Goal: Find specific page/section

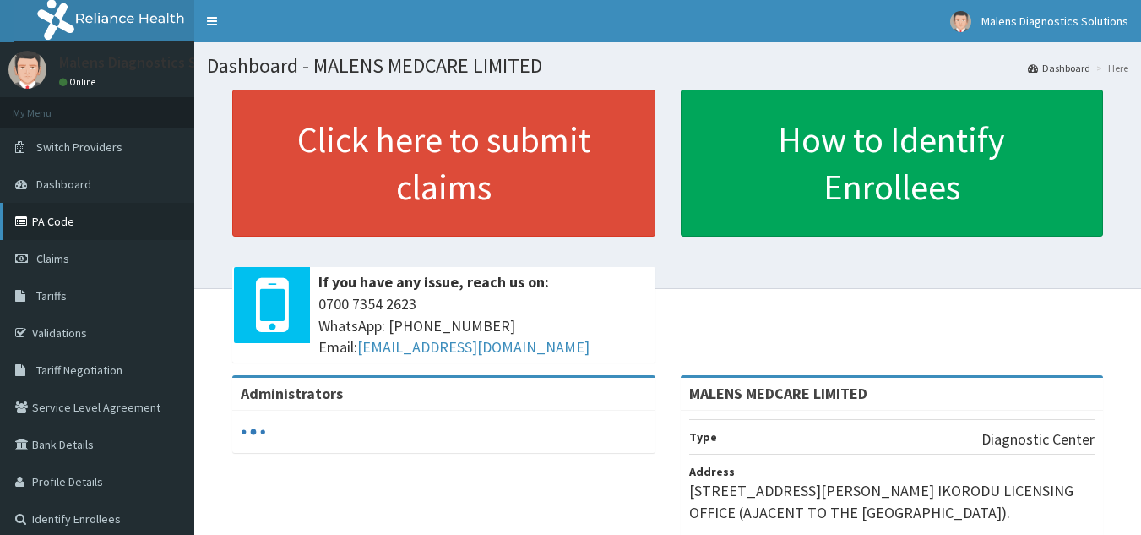
click at [59, 225] on link "PA Code" at bounding box center [97, 221] width 194 height 37
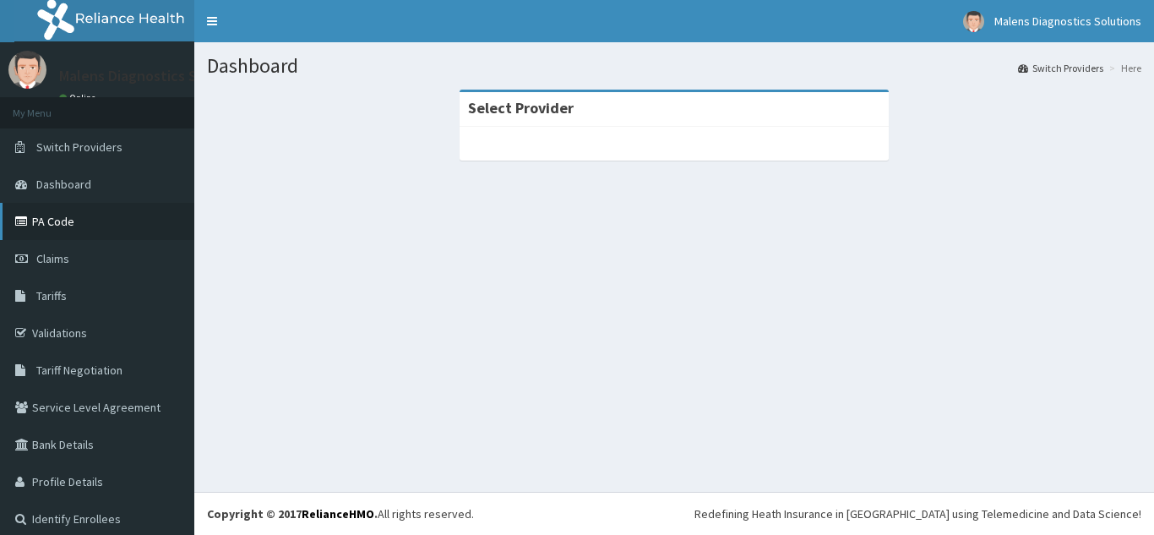
click at [55, 213] on link "PA Code" at bounding box center [97, 221] width 194 height 37
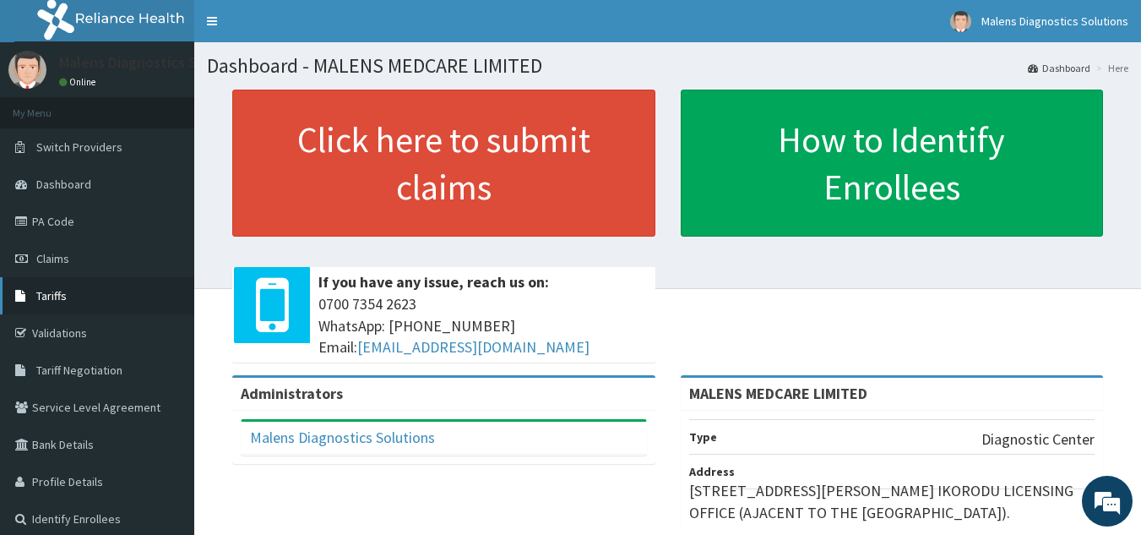
click at [80, 286] on link "Tariffs" at bounding box center [97, 295] width 194 height 37
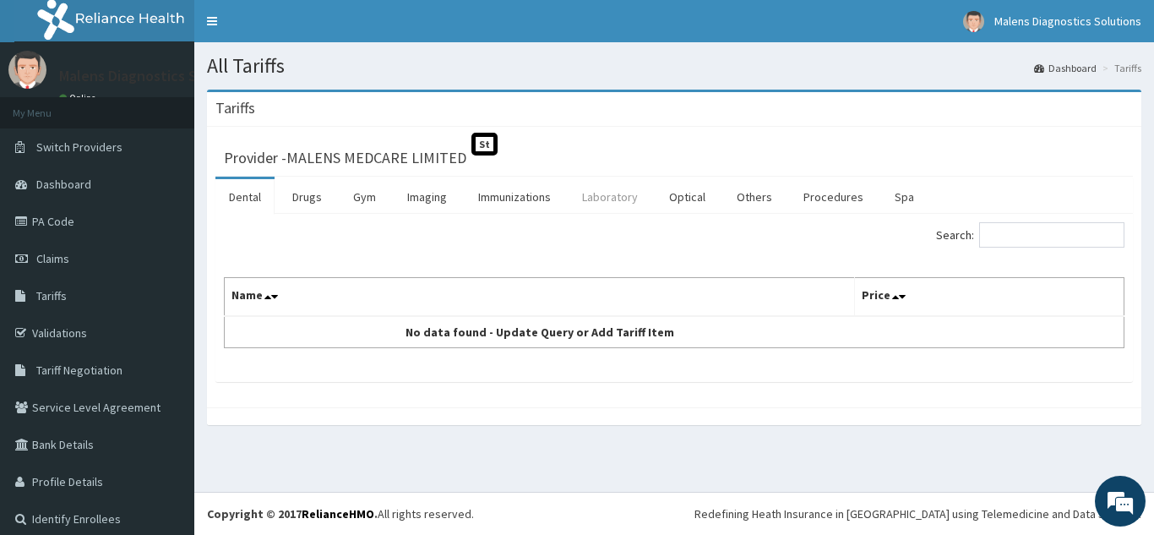
click at [607, 201] on link "Laboratory" at bounding box center [610, 196] width 83 height 35
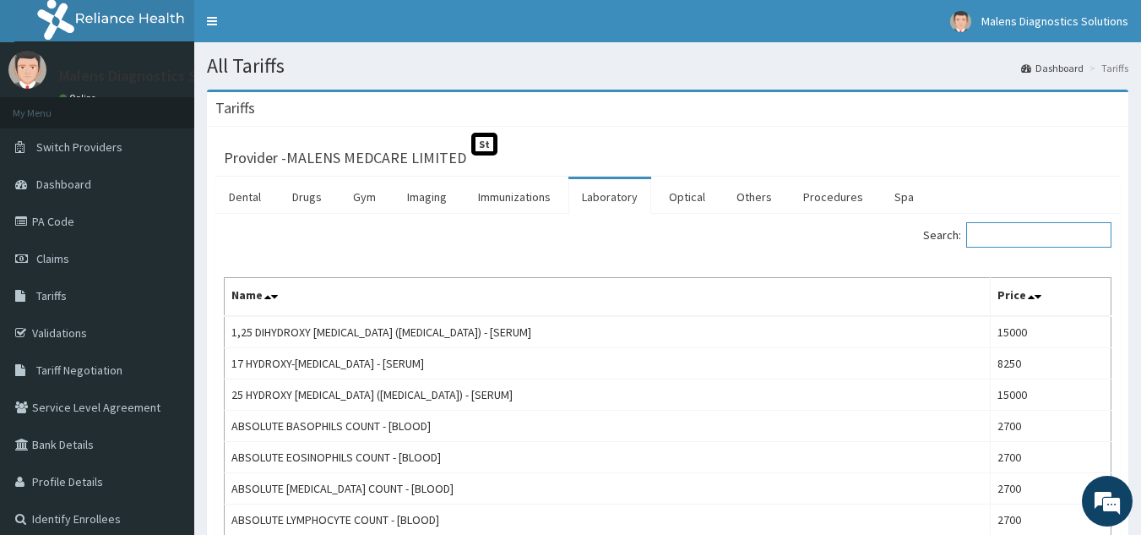
click at [999, 236] on input "Search:" at bounding box center [1039, 234] width 145 height 25
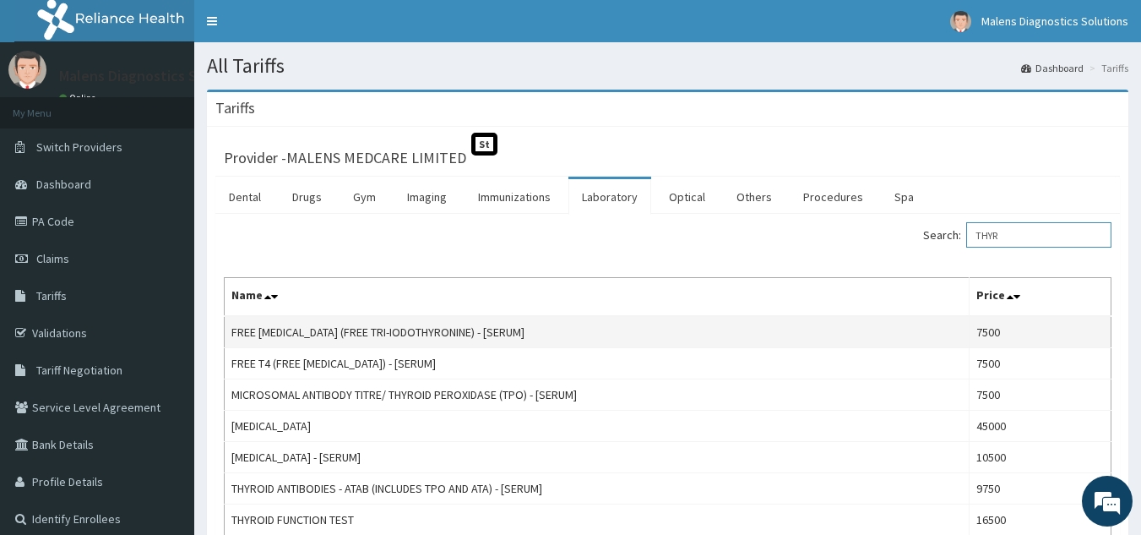
type input "THYR"
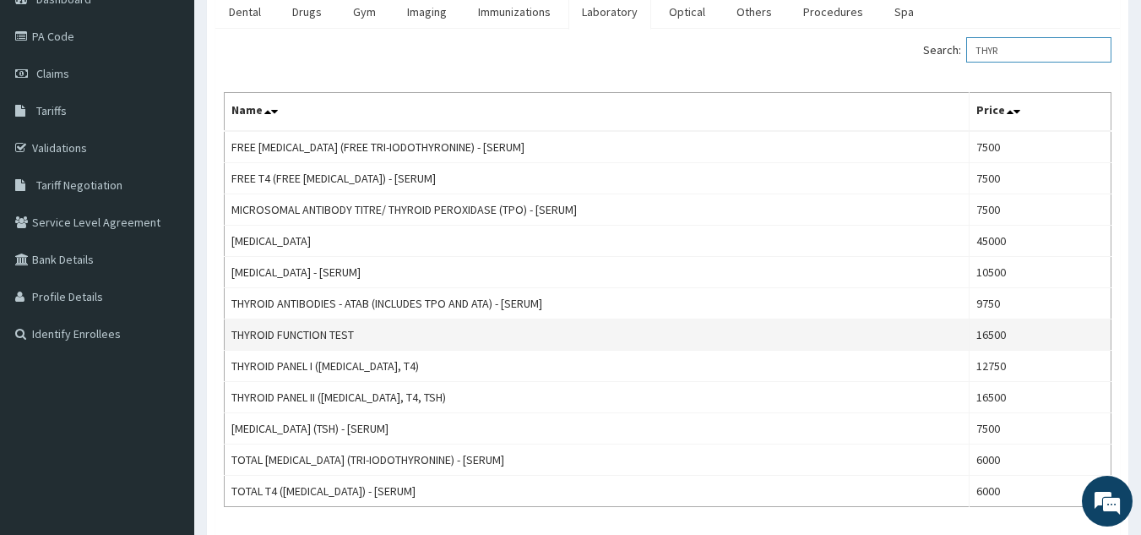
scroll to position [222, 0]
